Goal: Find specific page/section: Find specific page/section

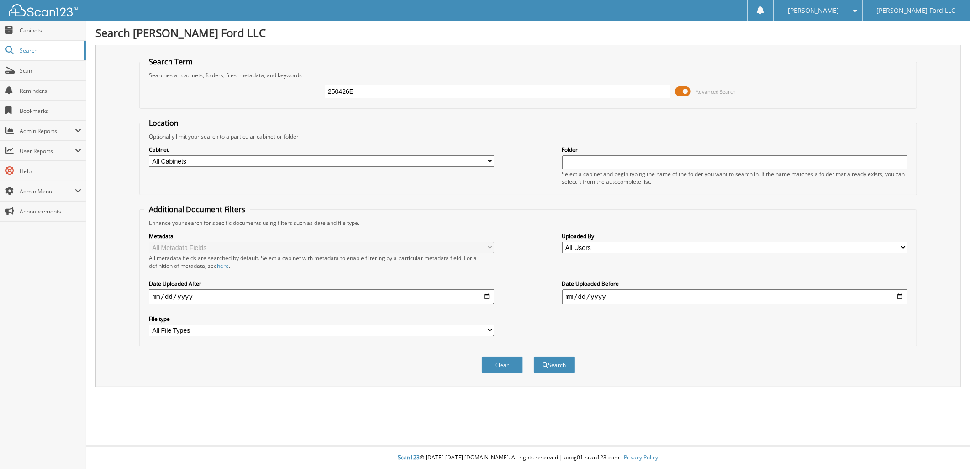
type input "250426E"
click at [534, 356] on button "Search" at bounding box center [554, 364] width 41 height 17
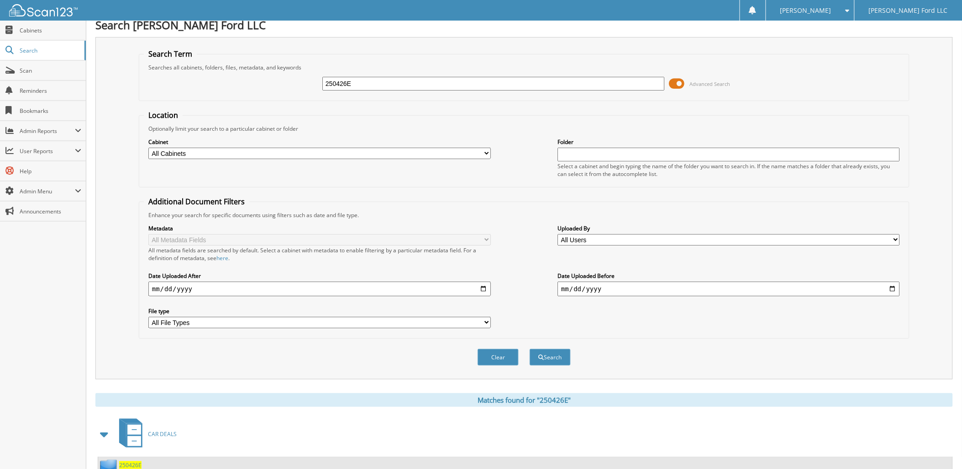
scroll to position [33, 0]
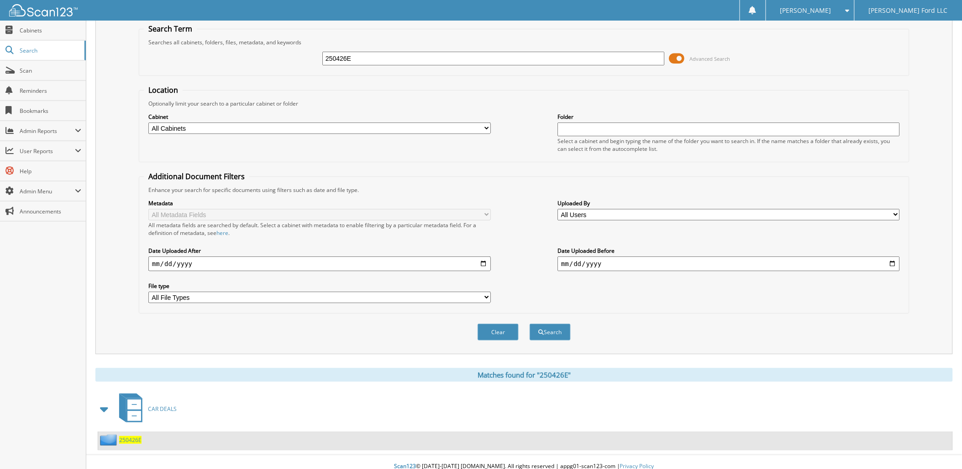
click at [133, 436] on span "250426E" at bounding box center [130, 440] width 22 height 8
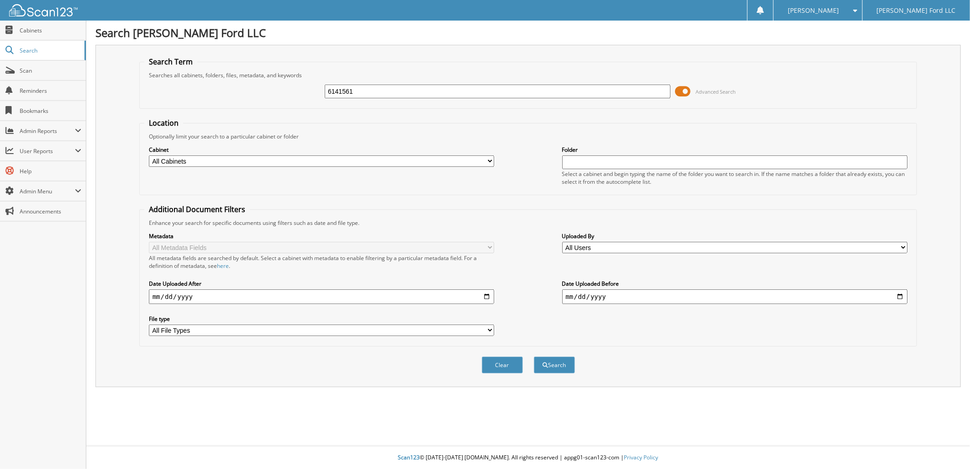
type input "6141561"
click at [534, 356] on button "Search" at bounding box center [554, 364] width 41 height 17
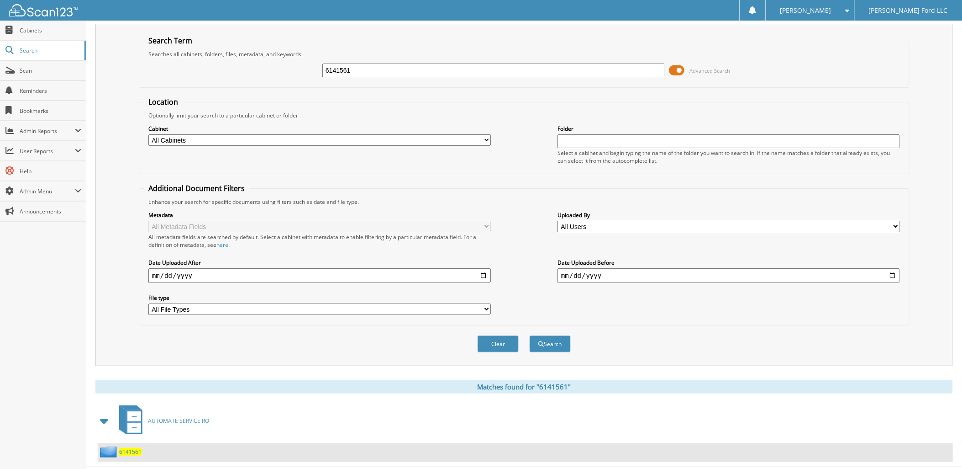
scroll to position [33, 0]
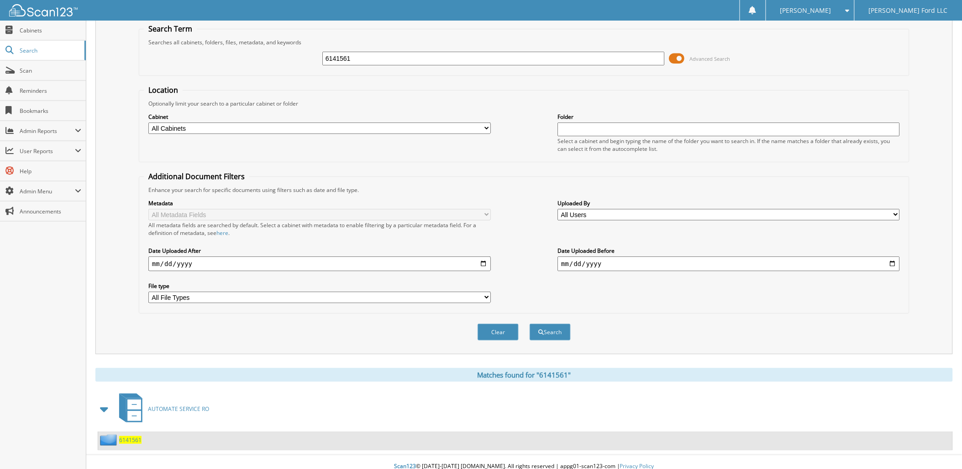
click at [131, 436] on span "6141561" at bounding box center [130, 440] width 22 height 8
